Goal: Task Accomplishment & Management: Manage account settings

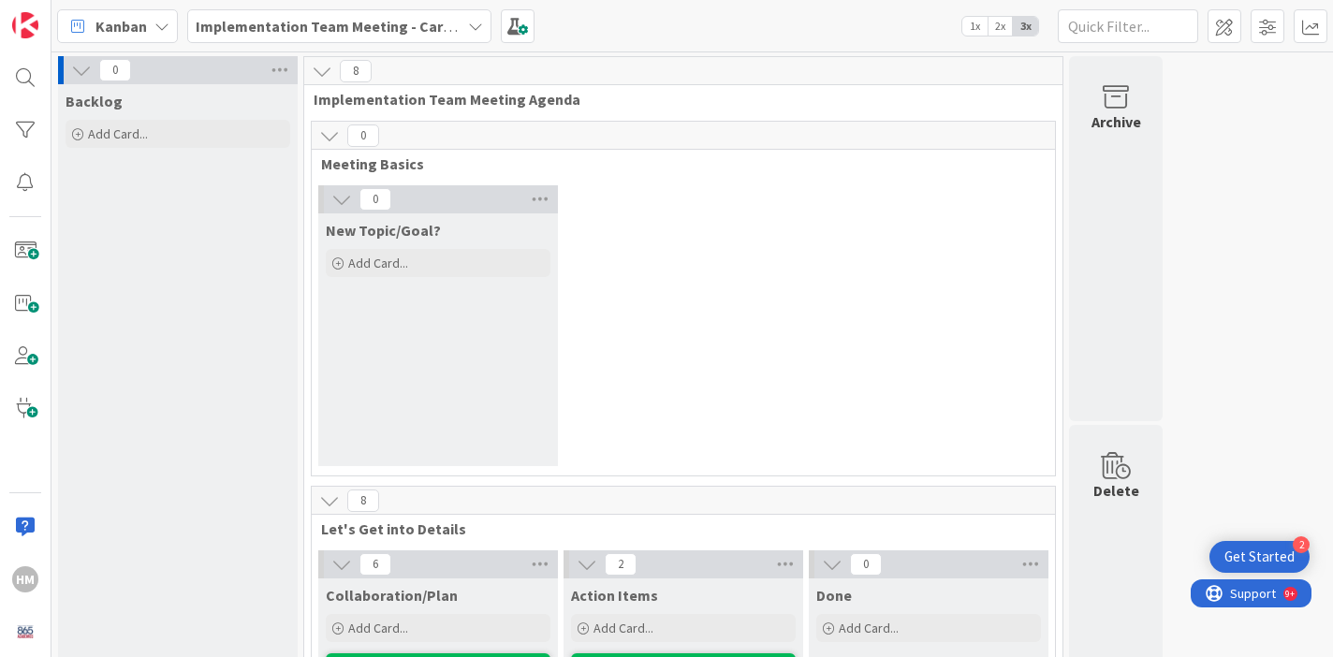
scroll to position [438, 0]
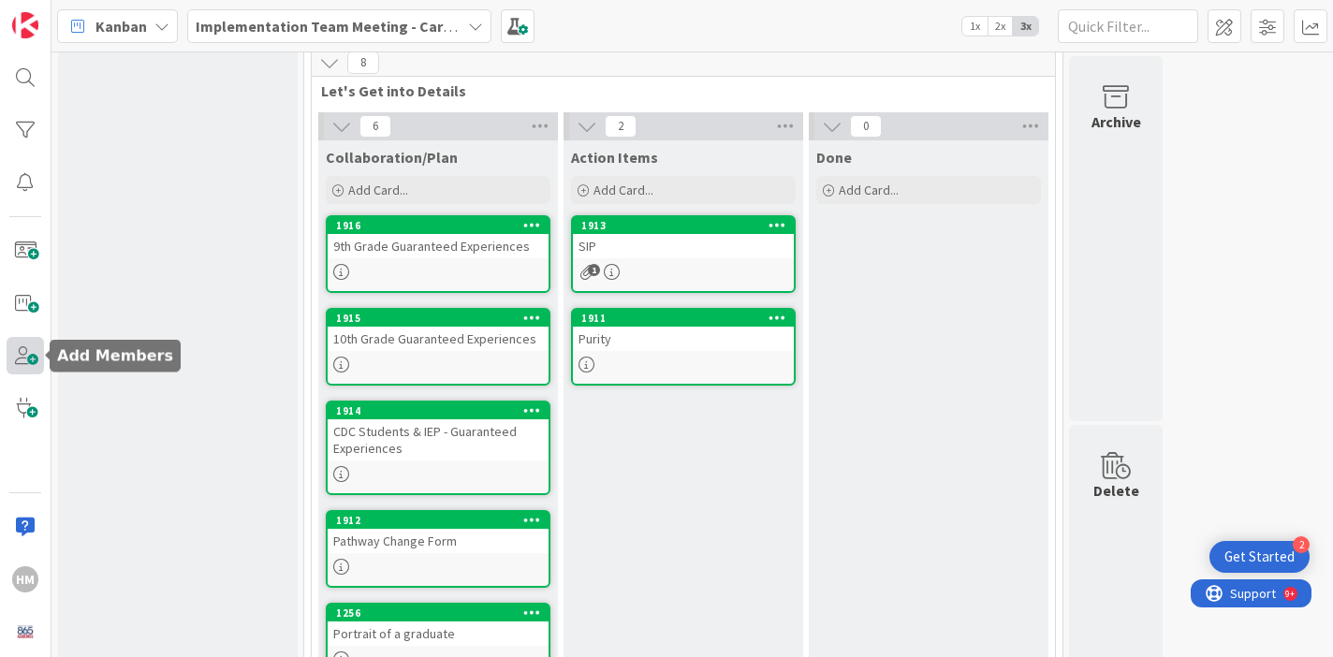
click at [22, 349] on span at bounding box center [25, 355] width 37 height 37
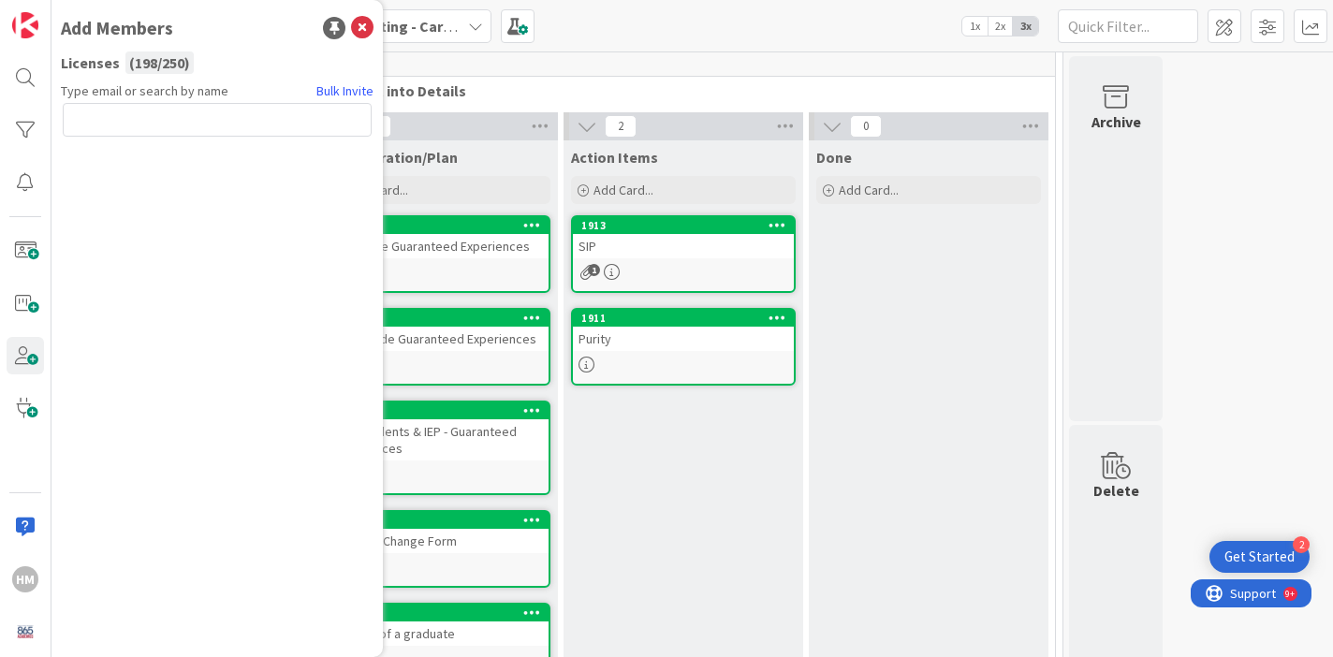
click at [221, 129] on input "text" at bounding box center [217, 120] width 309 height 34
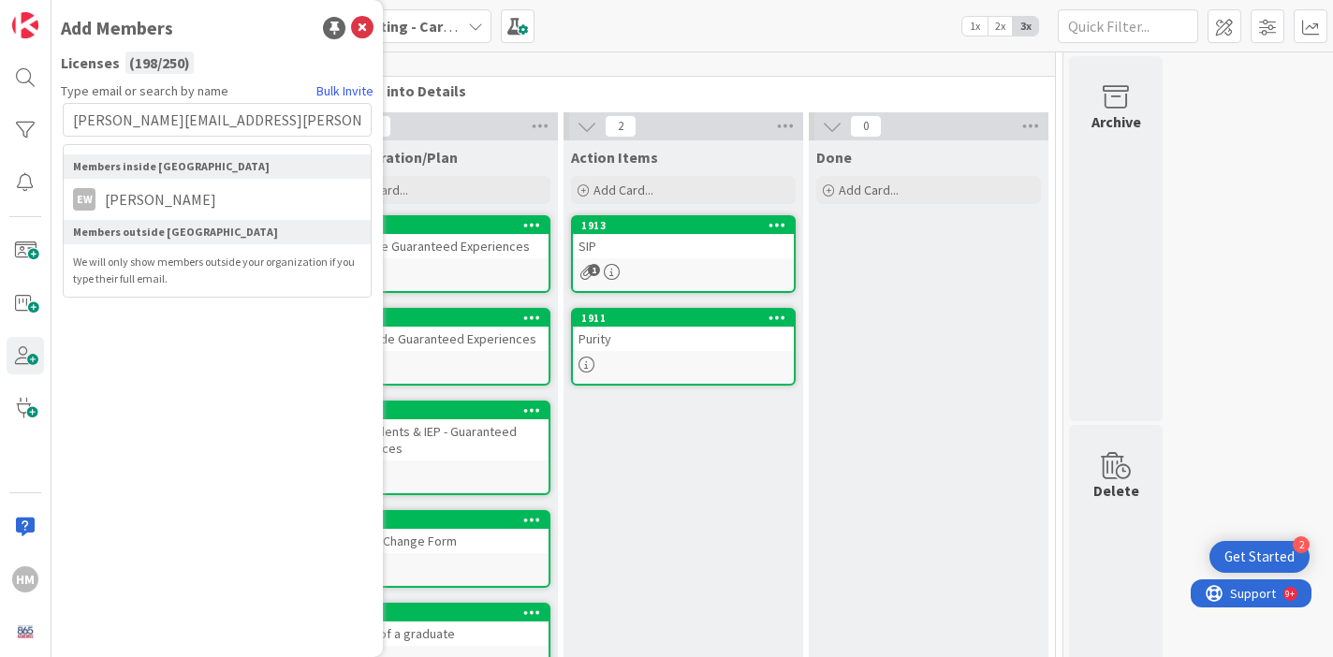
type input "[PERSON_NAME][EMAIL_ADDRESS][PERSON_NAME][DOMAIN_NAME]"
click at [151, 198] on span "[PERSON_NAME]" at bounding box center [160, 199] width 130 height 22
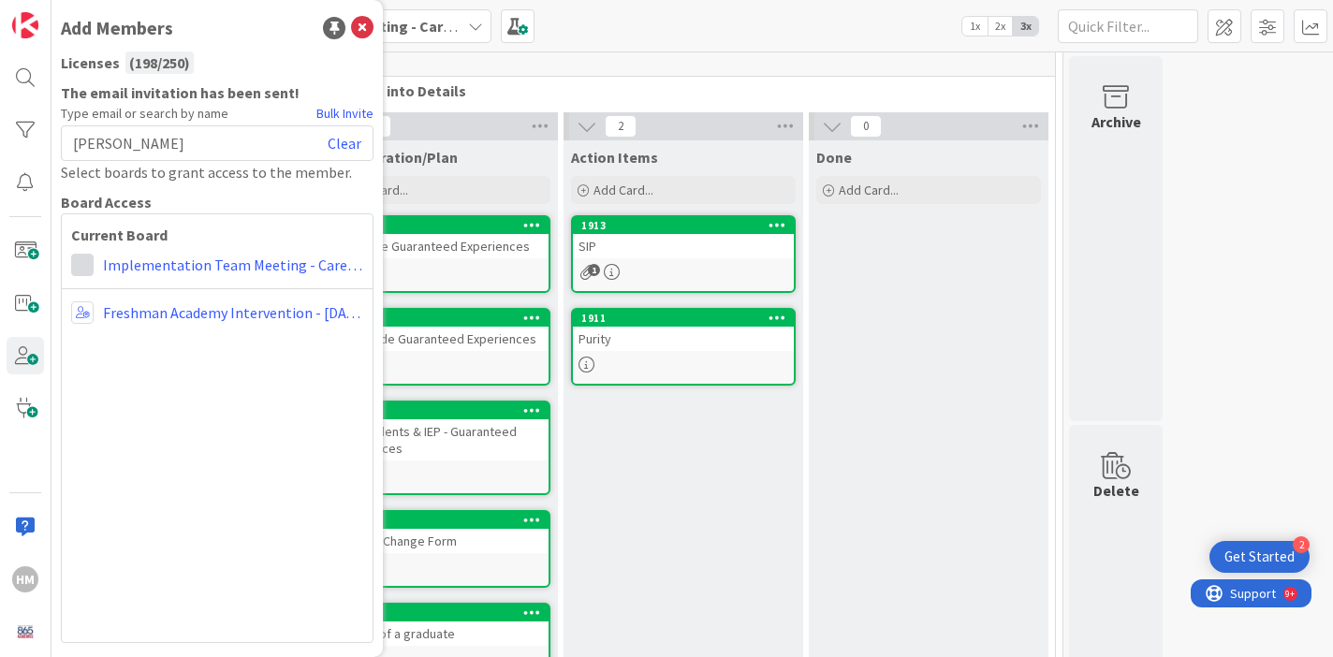
click at [89, 257] on span at bounding box center [82, 265] width 22 height 22
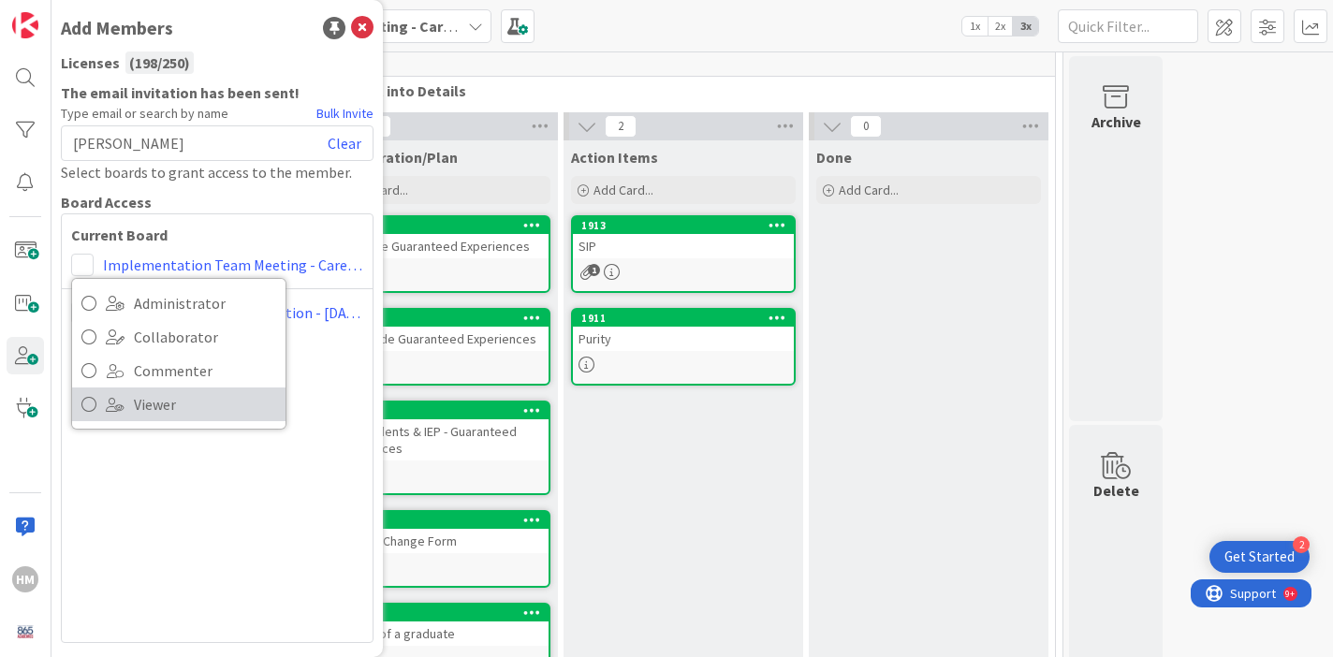
click at [138, 399] on span "Viewer" at bounding box center [205, 404] width 142 height 28
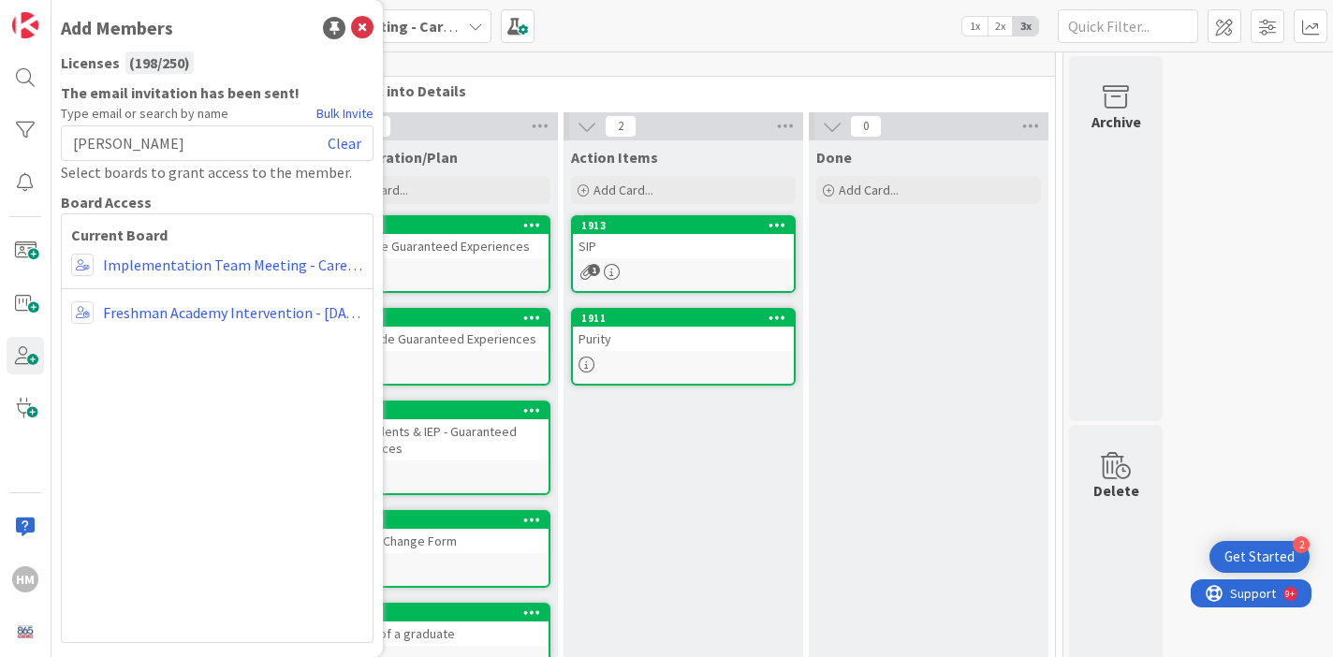
click at [185, 137] on div "[PERSON_NAME] Clear" at bounding box center [217, 143] width 313 height 36
click at [326, 65] on div "Licenses ( 198 / 250 )" at bounding box center [217, 62] width 313 height 22
click at [337, 114] on link "Bulk Invite" at bounding box center [344, 114] width 57 height 20
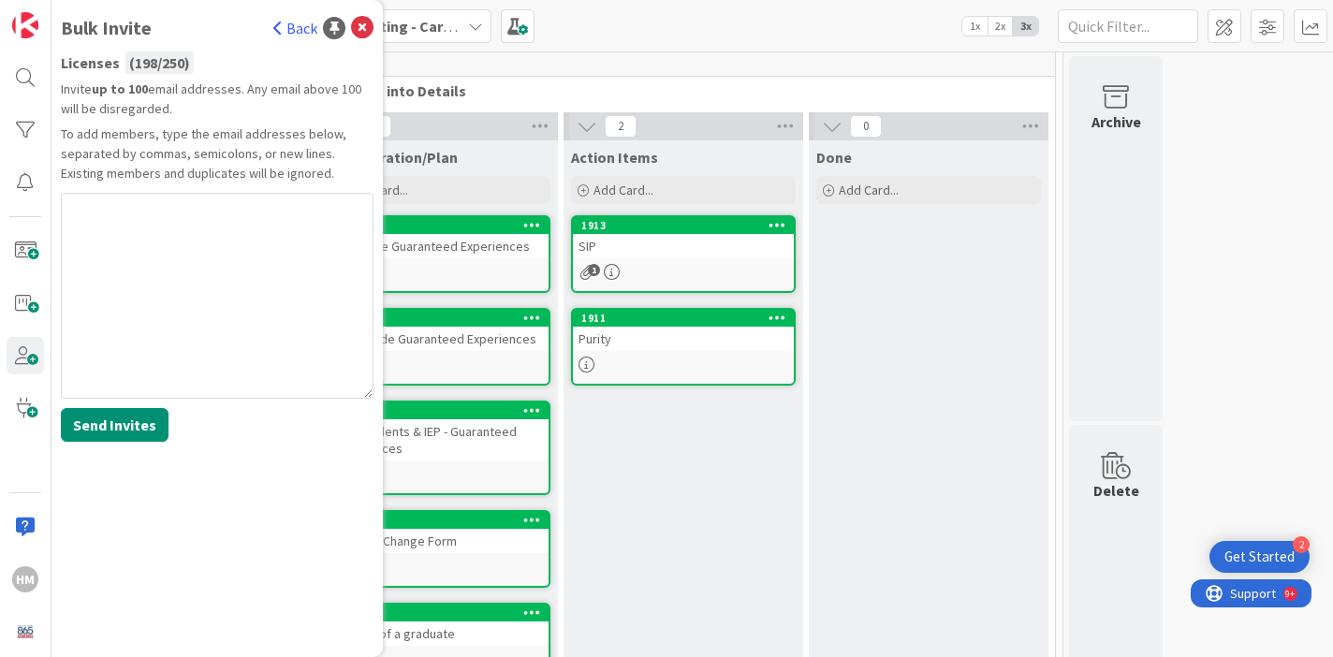
click at [297, 31] on link "Back" at bounding box center [295, 28] width 44 height 22
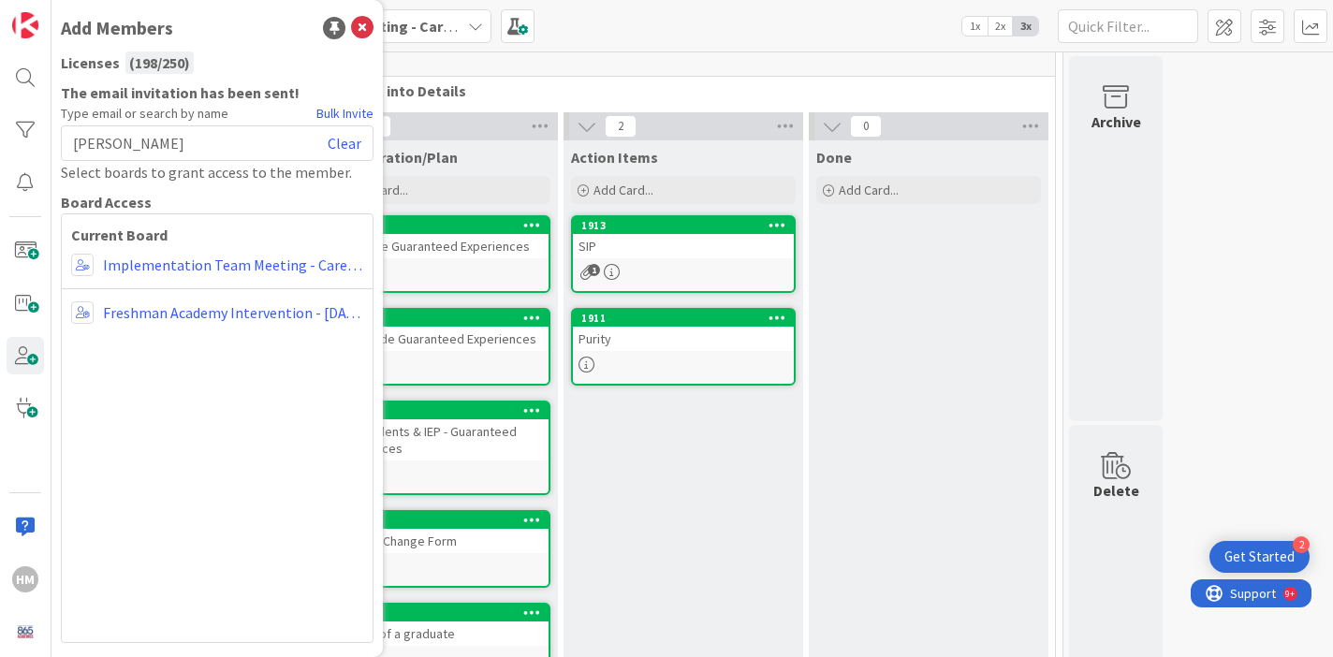
click at [177, 150] on div "[PERSON_NAME] Clear" at bounding box center [217, 143] width 313 height 36
click at [353, 143] on link "Clear" at bounding box center [345, 143] width 34 height 22
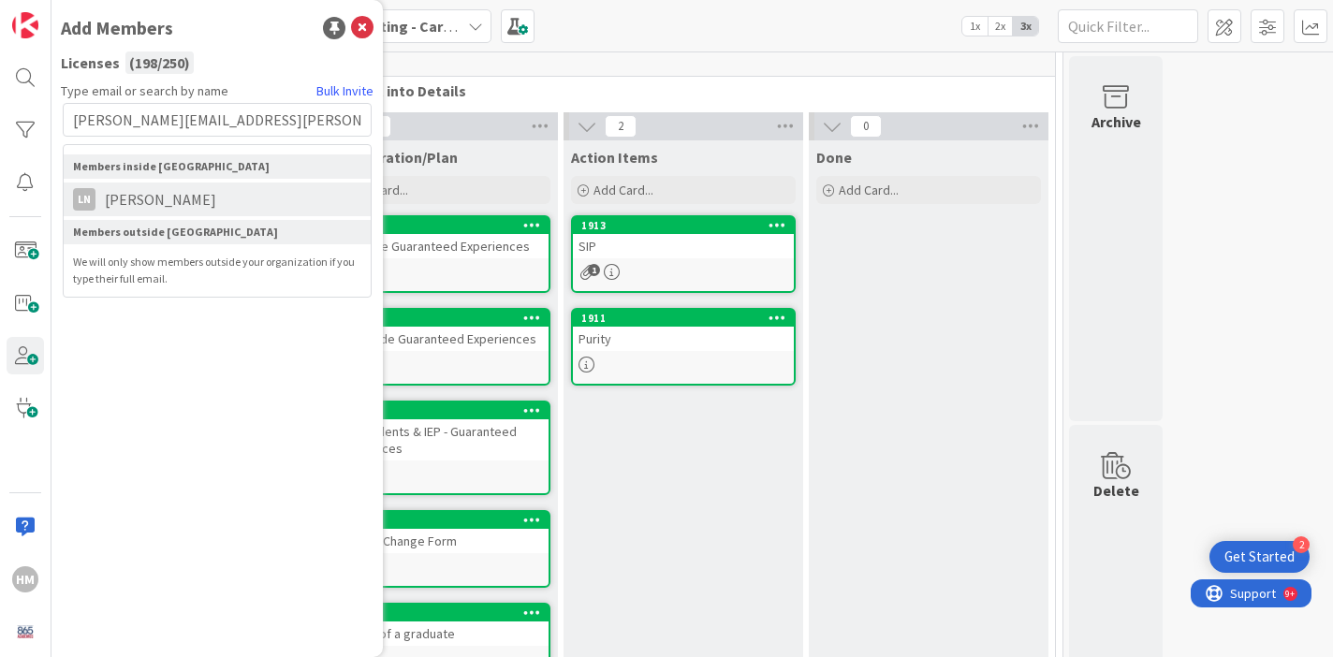
type input "[PERSON_NAME][EMAIL_ADDRESS][PERSON_NAME][DOMAIN_NAME]"
click at [134, 211] on li "LN [PERSON_NAME]" at bounding box center [217, 199] width 307 height 34
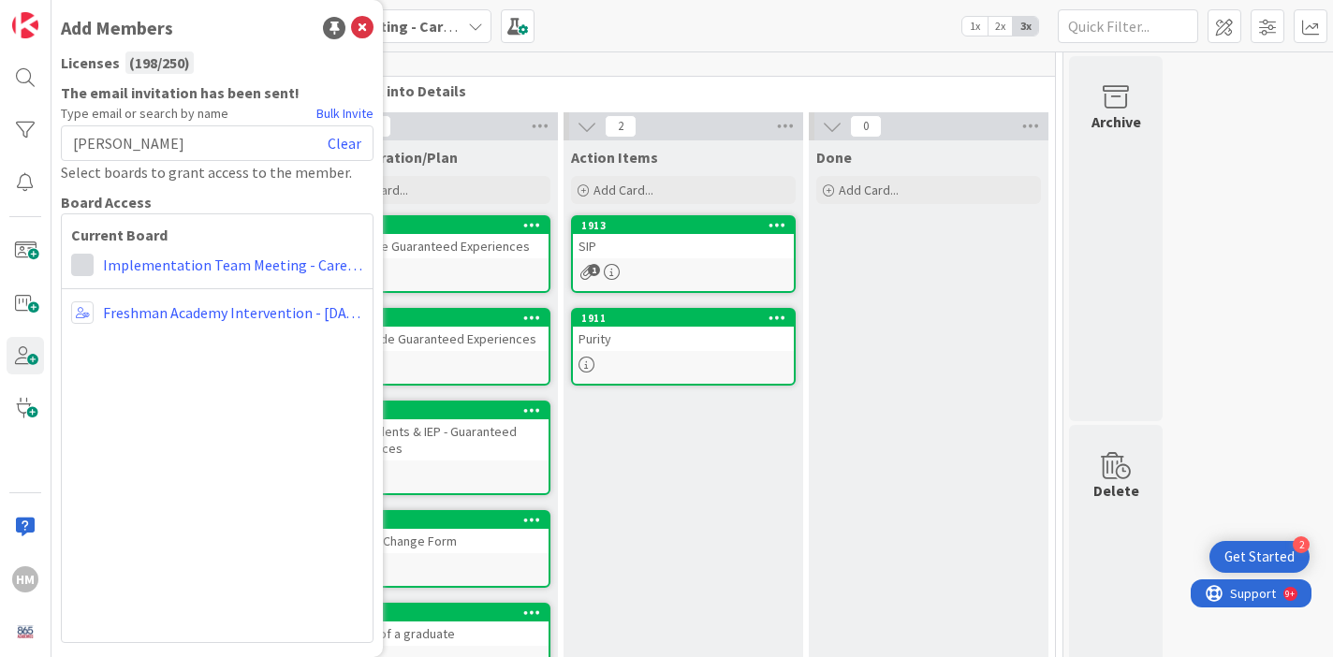
click at [82, 269] on span at bounding box center [82, 265] width 22 height 22
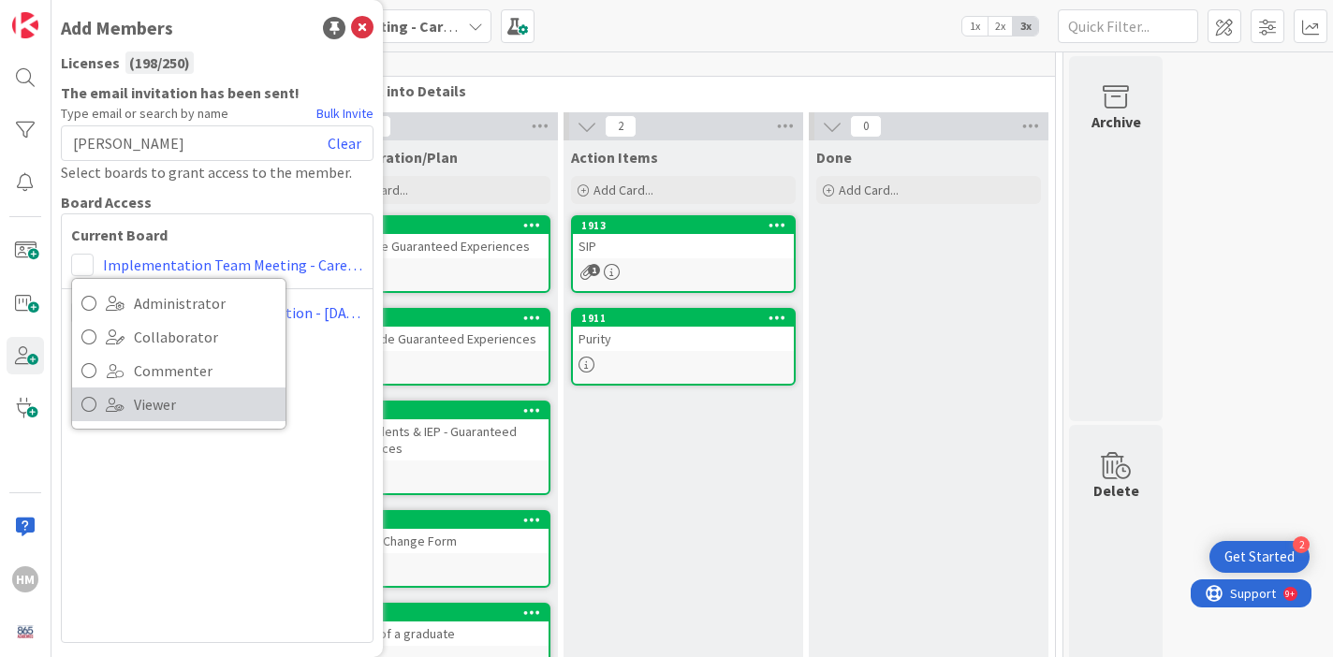
click at [118, 401] on span at bounding box center [115, 404] width 19 height 15
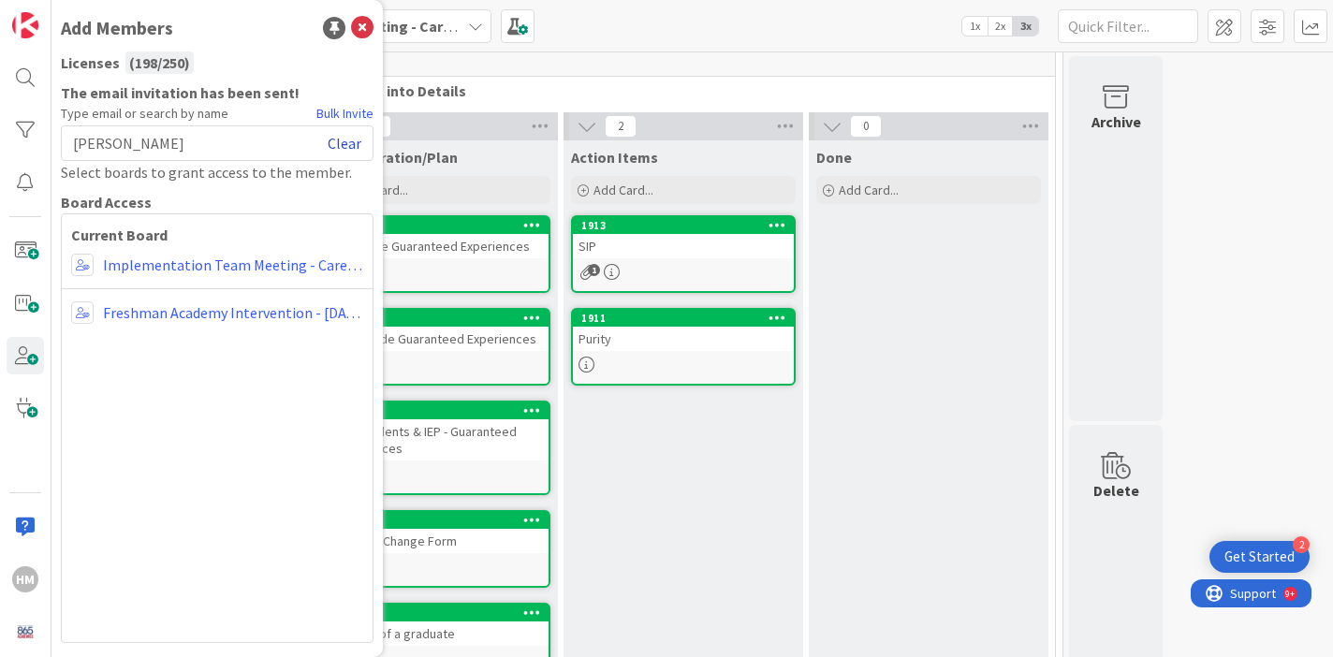
click at [353, 147] on link "Clear" at bounding box center [345, 143] width 34 height 22
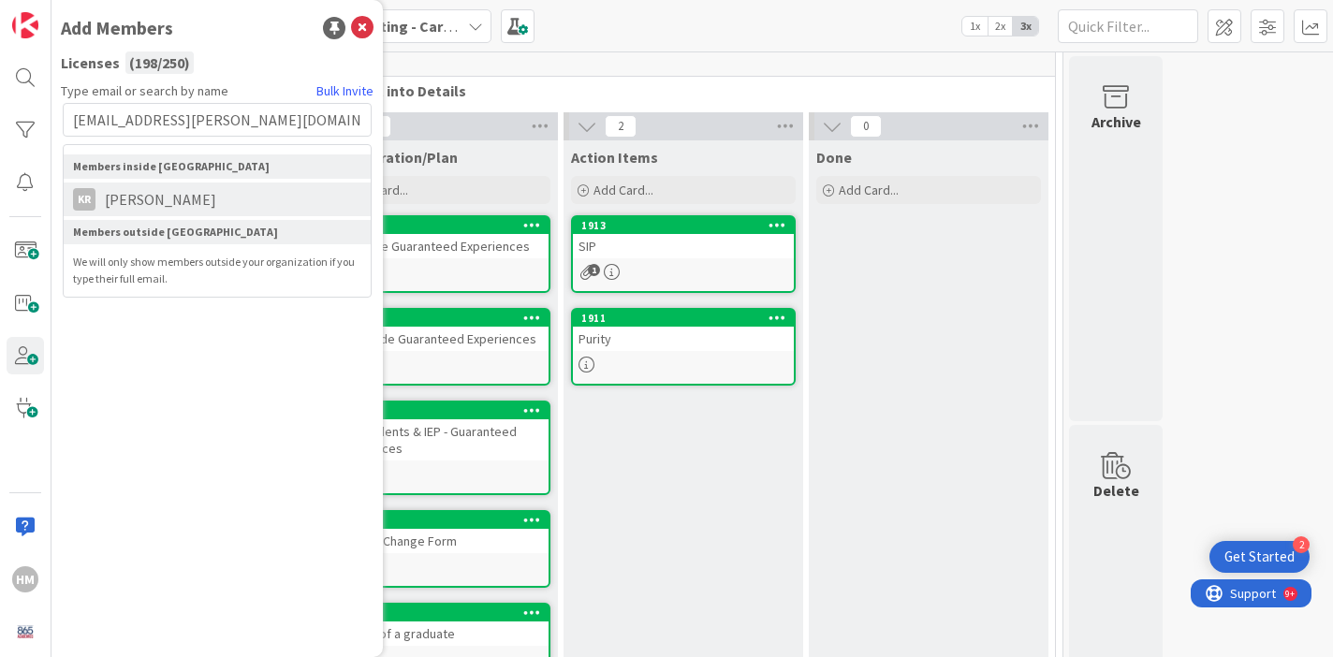
type input "[EMAIL_ADDRESS][PERSON_NAME][DOMAIN_NAME]"
click at [151, 199] on span "[PERSON_NAME]" at bounding box center [160, 199] width 130 height 22
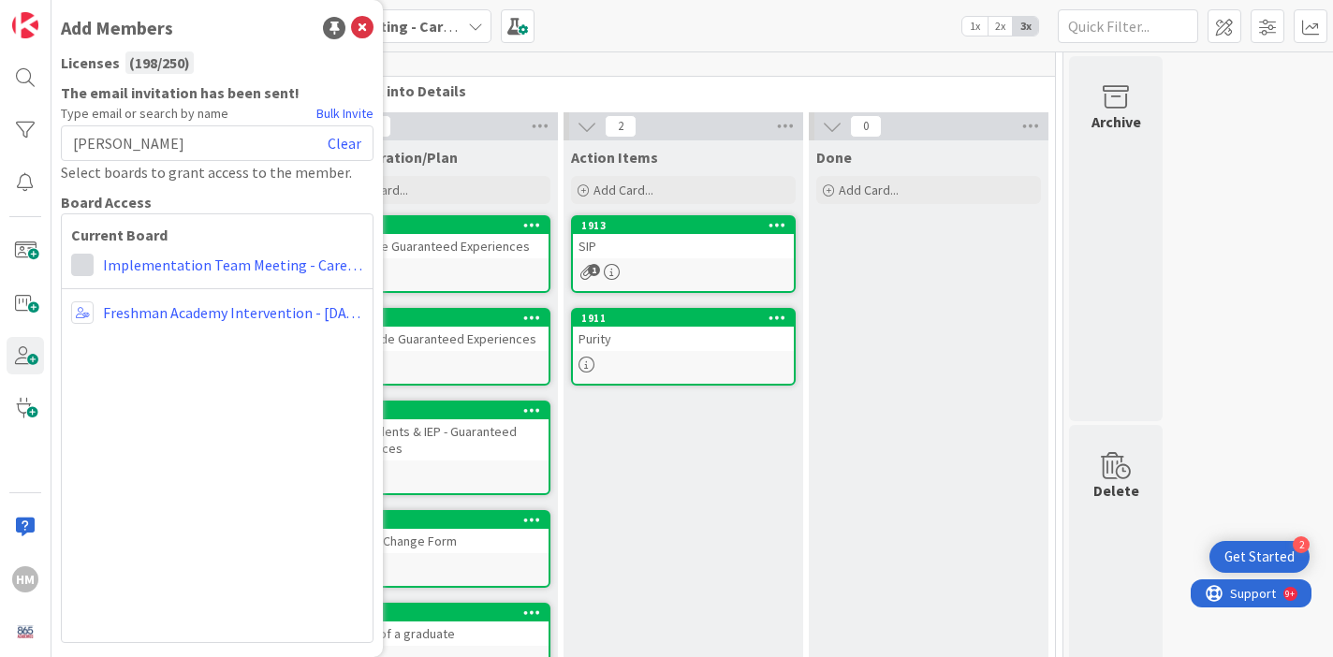
click at [88, 268] on span at bounding box center [82, 265] width 22 height 22
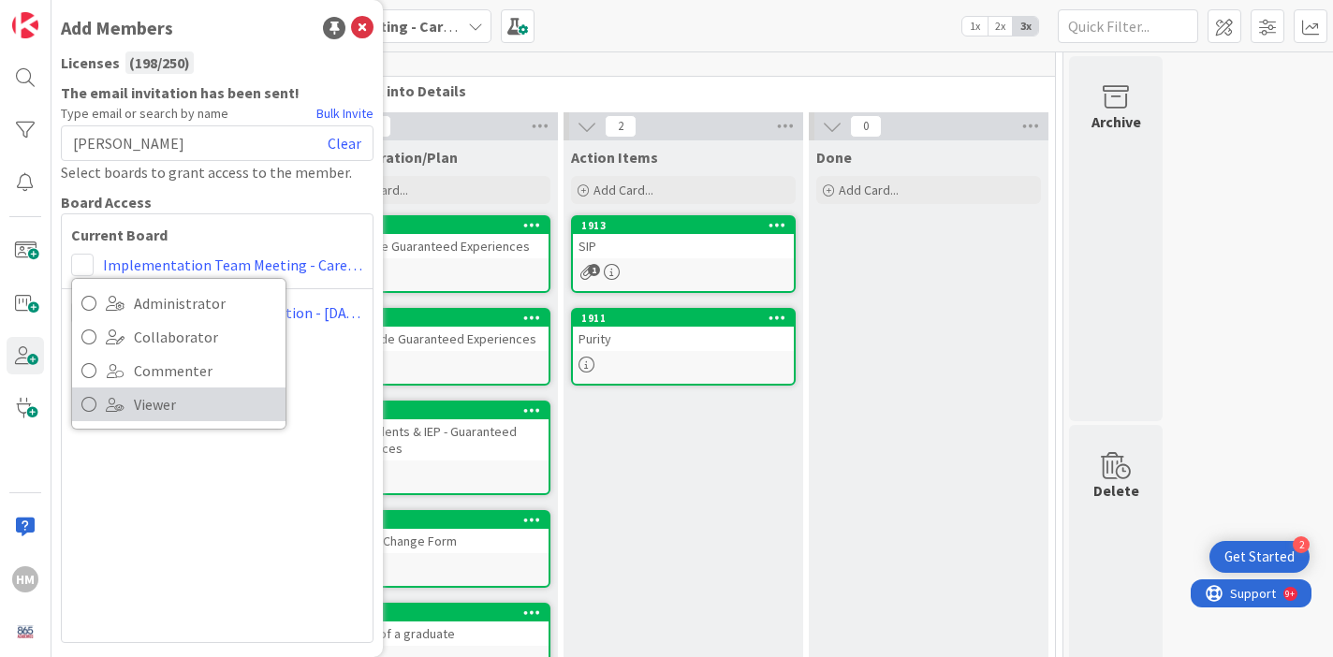
click at [177, 410] on span "Viewer" at bounding box center [205, 404] width 142 height 28
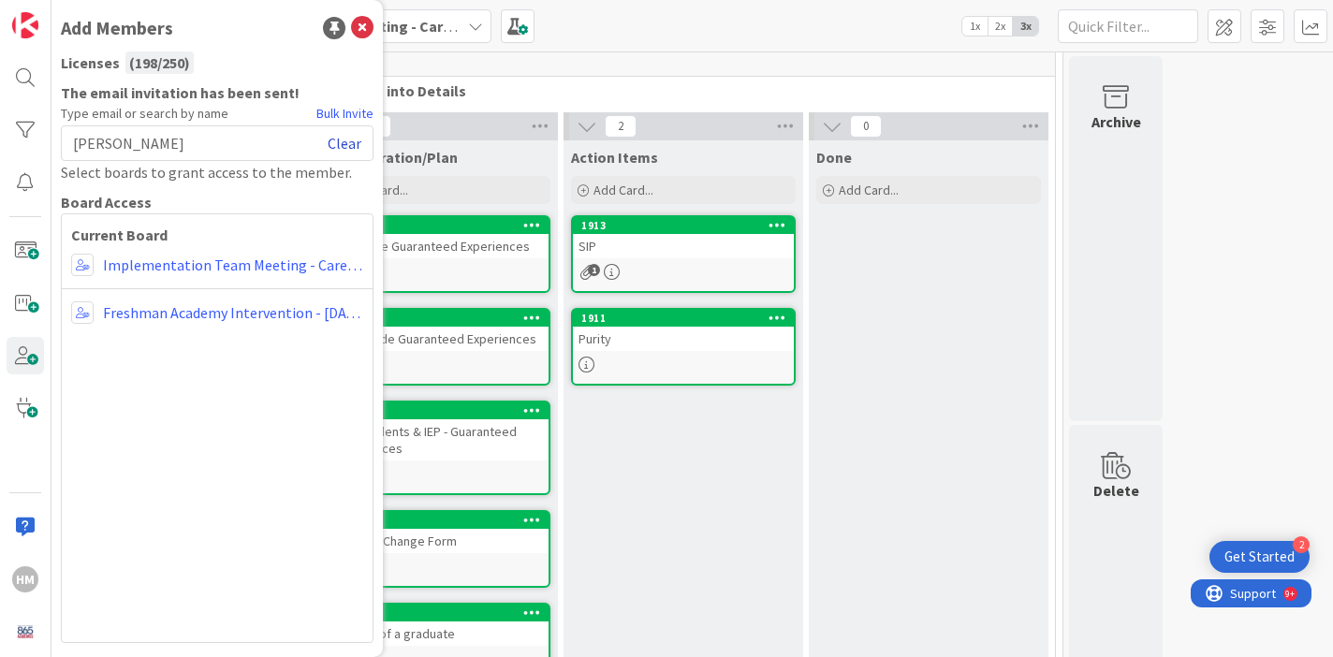
click at [347, 150] on link "Clear" at bounding box center [345, 143] width 34 height 22
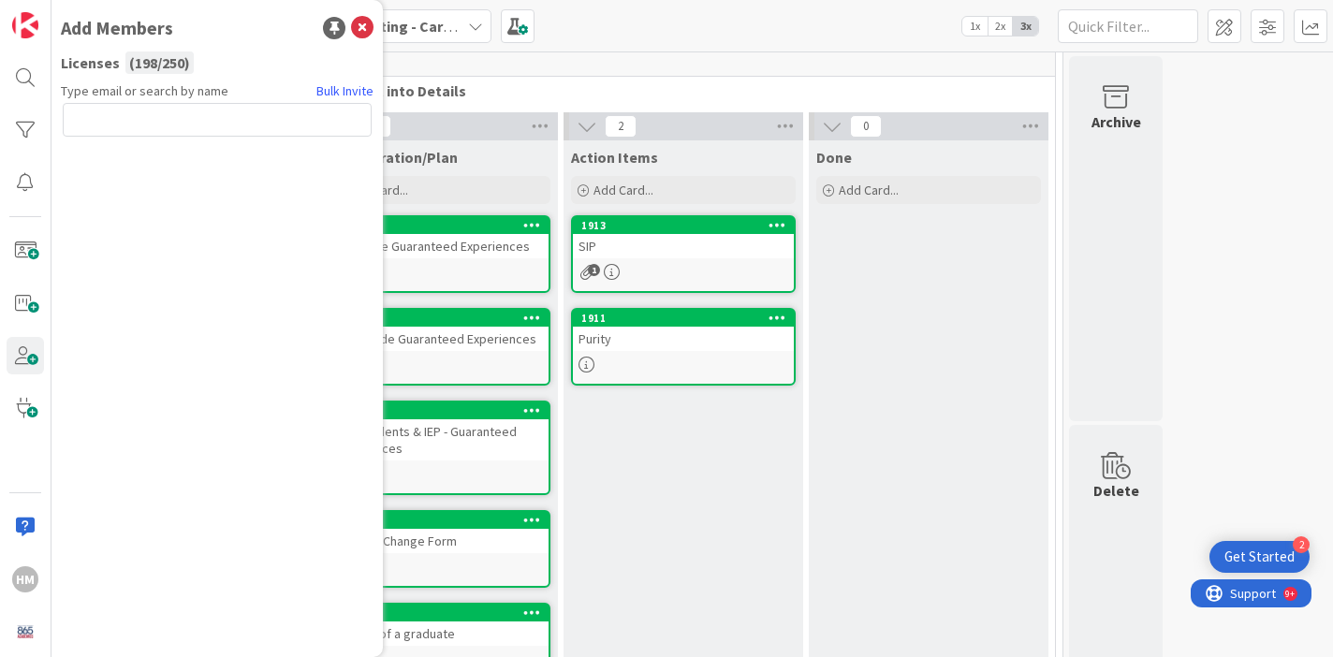
click at [238, 118] on input "text" at bounding box center [217, 120] width 309 height 34
type input "b"
drag, startPoint x: 105, startPoint y: 125, endPoint x: 51, endPoint y: 124, distance: 54.3
click at [51, 124] on div "HM Add Members Licenses ( 198 / 250 ) Type email or search by name Bulk Invite …" at bounding box center [25, 328] width 51 height 657
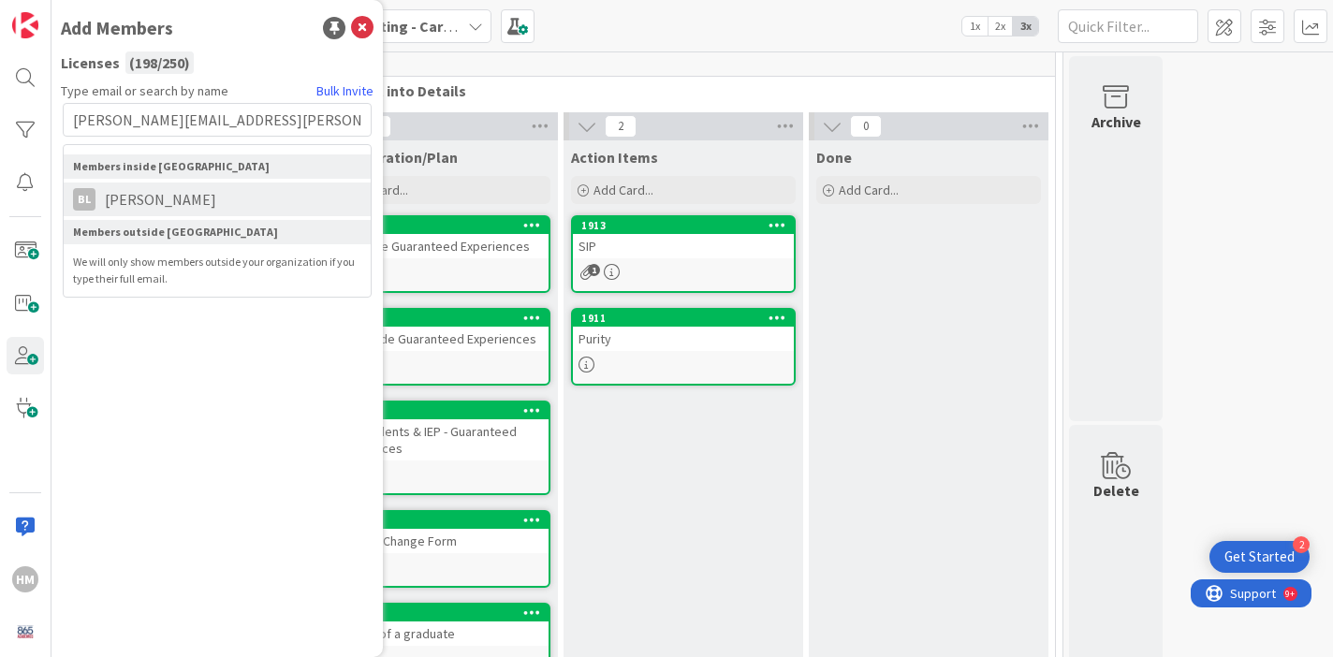
type input "[PERSON_NAME][EMAIL_ADDRESS][PERSON_NAME][DOMAIN_NAME]"
click at [229, 210] on li "[PERSON_NAME]" at bounding box center [217, 199] width 307 height 34
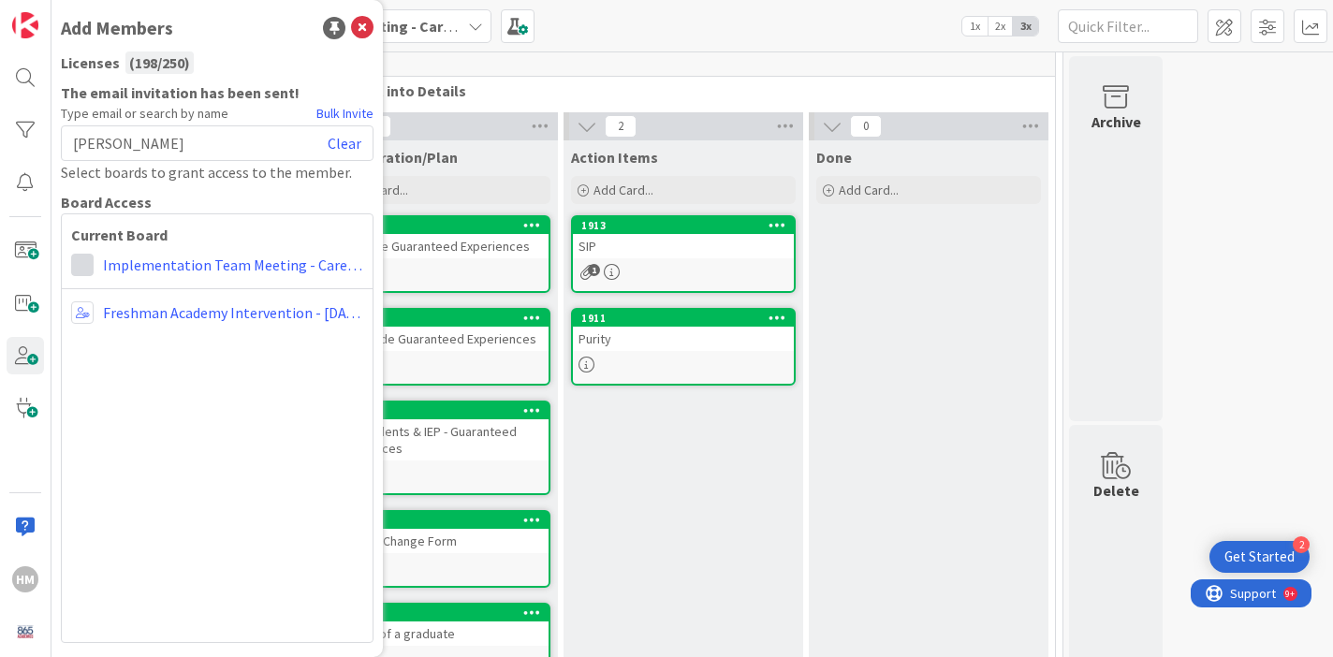
click at [80, 268] on span at bounding box center [82, 265] width 22 height 22
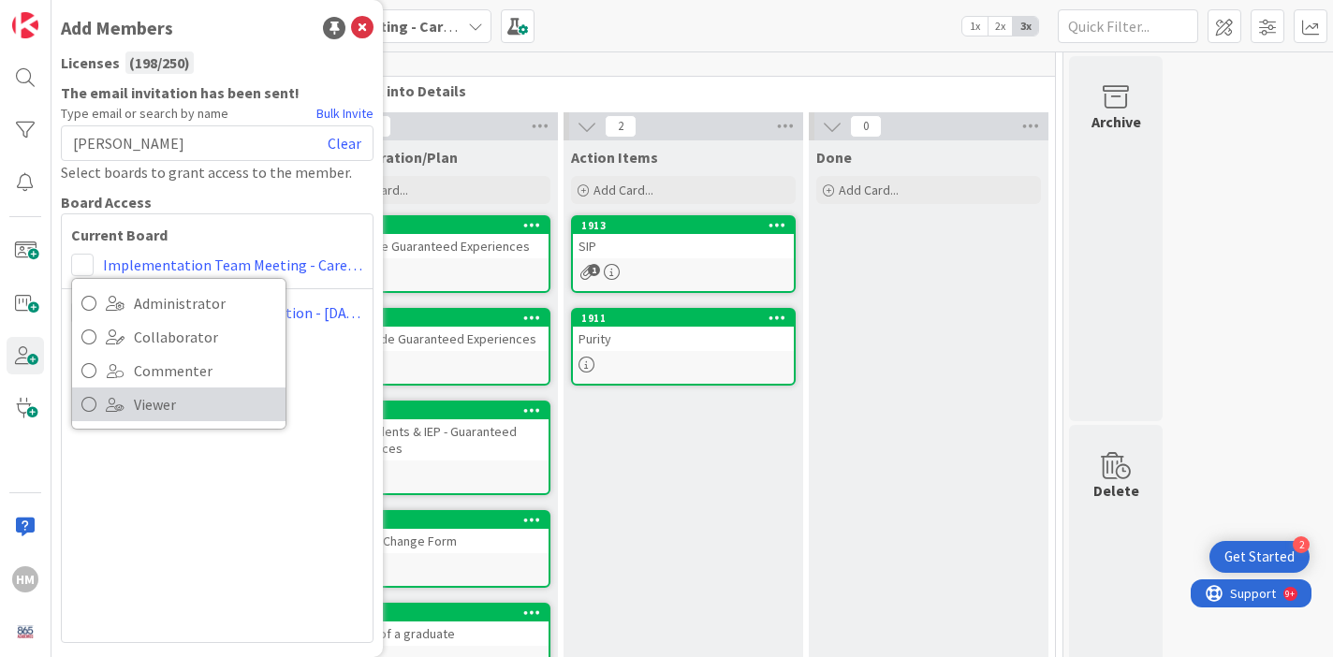
click at [153, 403] on span "Viewer" at bounding box center [205, 404] width 142 height 28
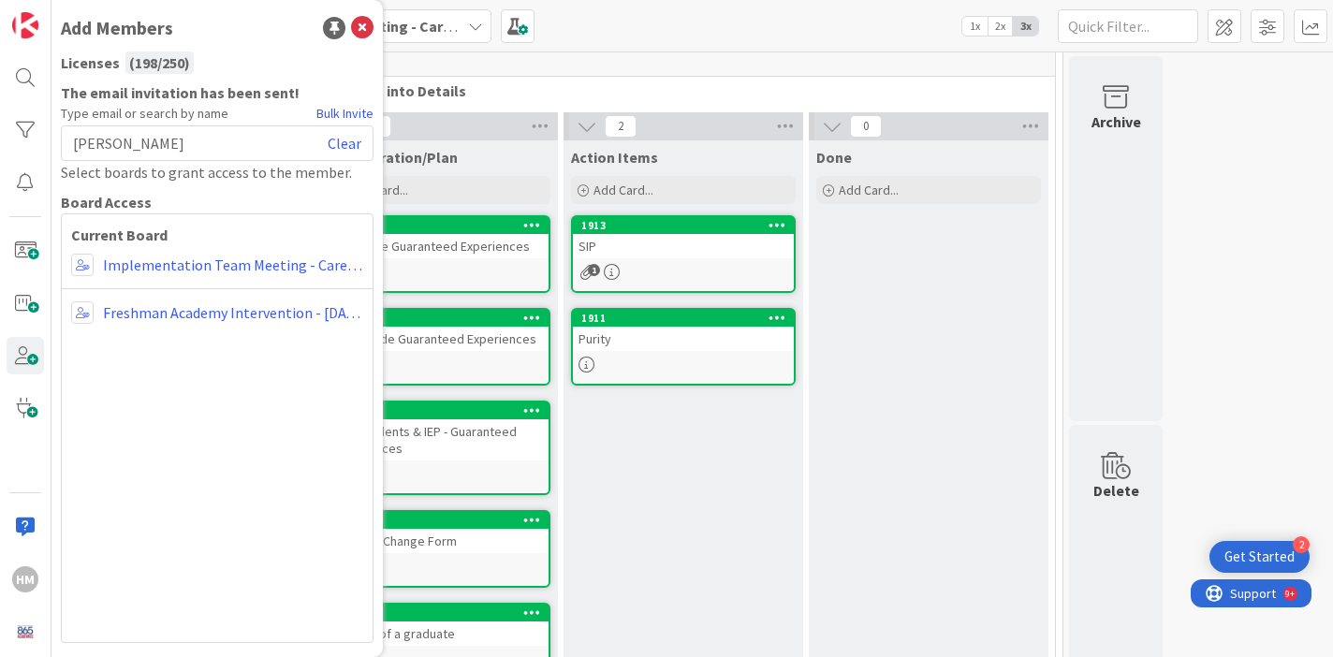
click at [319, 384] on div "Current Board Administrator Collaborator Commenter Viewer Remove Implementation…" at bounding box center [217, 428] width 313 height 430
click at [363, 28] on icon at bounding box center [362, 28] width 22 height 22
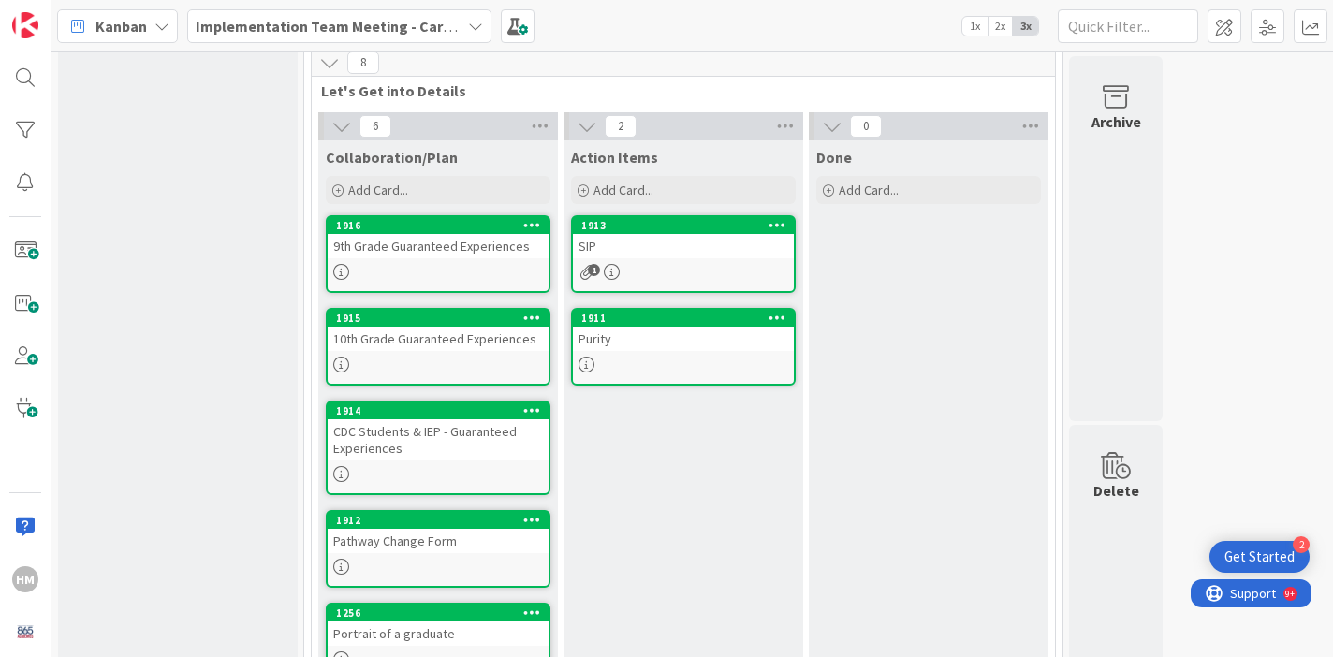
click at [719, 69] on div "8" at bounding box center [683, 63] width 743 height 28
